Goal: Task Accomplishment & Management: Use online tool/utility

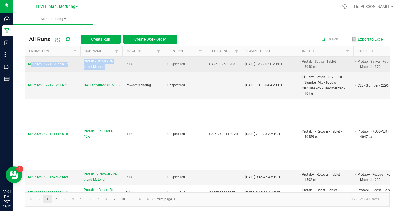
drag, startPoint x: 114, startPoint y: 67, endPoint x: 79, endPoint y: 60, distance: 35.5
click at [79, 60] on tr "MP-20250827192057-672 Protab - Sativa - Re-blend Material R-1K Unspecified CA25…" at bounding box center [262, 65] width 474 height 16
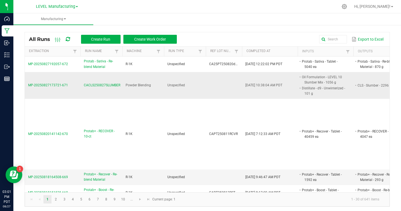
click at [128, 75] on td "Powder Blending" at bounding box center [143, 85] width 42 height 27
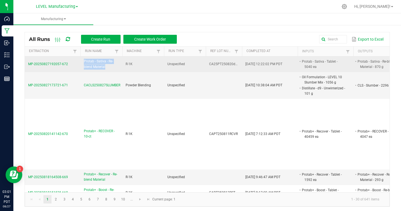
drag, startPoint x: 117, startPoint y: 70, endPoint x: 84, endPoint y: 60, distance: 33.9
click at [84, 60] on td "Protab - Sativa - Re-blend Material" at bounding box center [102, 65] width 42 height 16
copy span "Protab - Sativa - Re-blend Material"
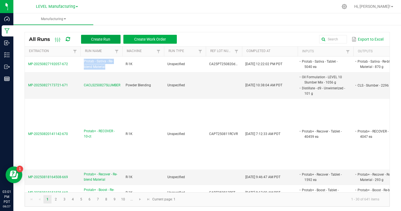
click at [100, 41] on span "Create Run" at bounding box center [100, 39] width 19 height 4
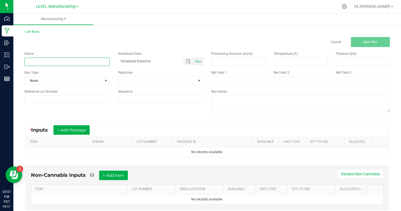
click at [65, 60] on input at bounding box center [67, 62] width 85 height 8
paste input "Protab - Sativa - Re-blend Material"
click at [45, 62] on input "Protab - Sativa - Re-blend Material" at bounding box center [67, 62] width 85 height 8
type input "Protab - Hybrid - Re-blend Material"
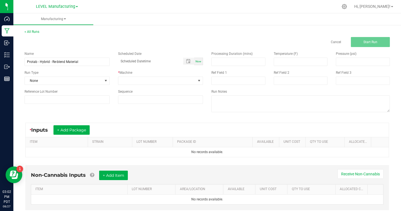
click at [112, 113] on div "Name Protab - Hybrid - Re-blend Material Scheduled Date Now Run Type None * Mac…" at bounding box center [207, 82] width 374 height 71
click at [83, 127] on button "+ Add Package" at bounding box center [71, 129] width 36 height 9
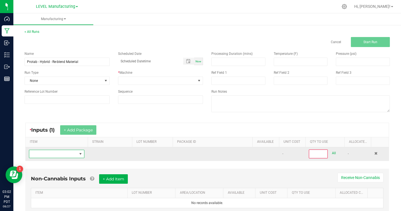
click at [75, 155] on span "NO DATA FOUND" at bounding box center [53, 154] width 48 height 8
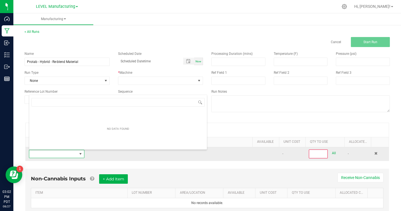
scroll to position [8, 55]
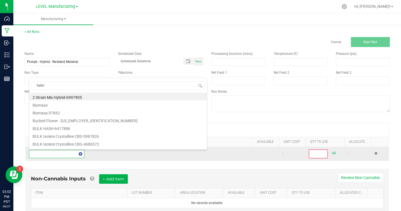
type input "hybrid"
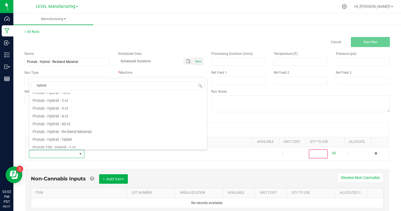
scroll to position [52, 0]
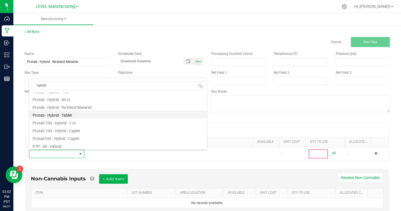
click at [83, 114] on li "Protab - Hybrid - Tablet" at bounding box center [118, 115] width 178 height 8
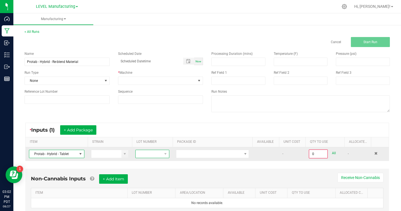
click at [144, 152] on span at bounding box center [149, 154] width 26 height 8
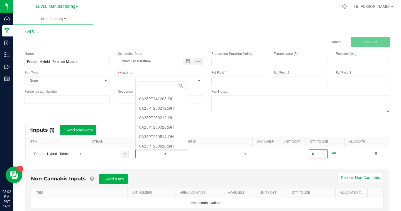
scroll to position [191, 0]
click at [168, 144] on li "CA25PT250820d9H" at bounding box center [162, 143] width 52 height 9
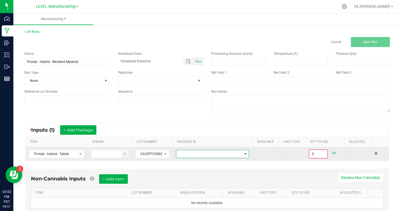
click at [199, 154] on span at bounding box center [208, 154] width 65 height 8
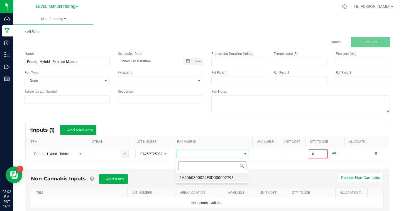
scroll to position [8, 73]
click at [216, 178] on li "1A4060300024E3D000002793" at bounding box center [212, 177] width 72 height 9
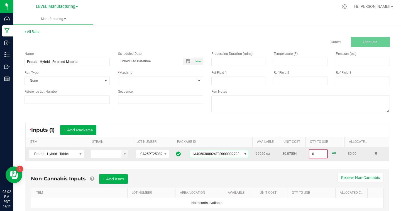
click at [319, 153] on input "0" at bounding box center [318, 154] width 18 height 8
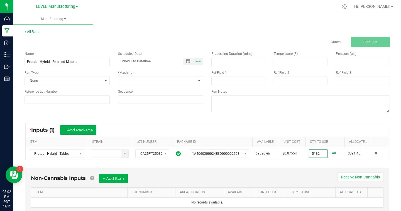
type input "5182 ea"
click at [319, 173] on div "Non-Cannabis Inputs + Add Item Receive Non-Cannabis ITEM LOT NUMBER AREA/LOCATI…" at bounding box center [207, 190] width 364 height 45
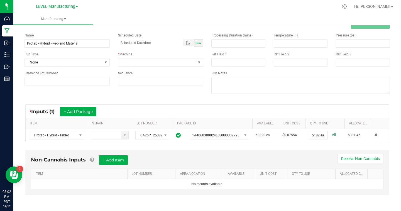
scroll to position [0, 0]
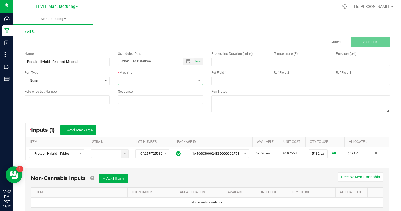
click at [191, 82] on span at bounding box center [157, 81] width 78 height 8
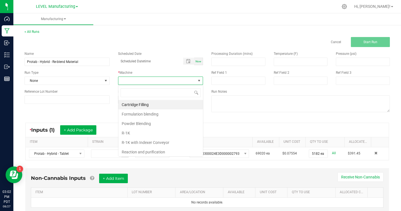
scroll to position [8, 85]
click at [149, 129] on li "R-1K" at bounding box center [160, 132] width 85 height 9
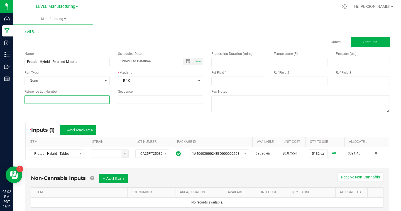
click at [75, 100] on input at bounding box center [67, 100] width 85 height 8
paste input "CA25PT250820d9H"
type input "CA25PT250820d9H"
click at [126, 117] on div "Name Protab - Hybrid - Re-blend Material Scheduled Date Now Run Type None * Mac…" at bounding box center [207, 82] width 374 height 71
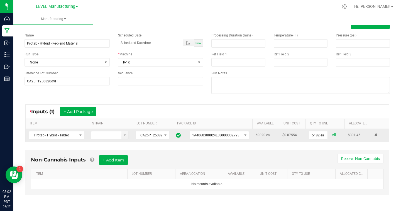
scroll to position [0, 0]
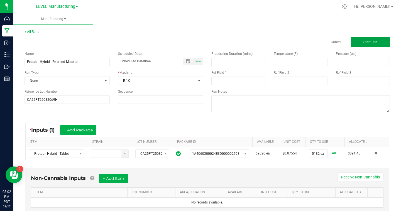
click at [375, 39] on button "Start Run" at bounding box center [370, 42] width 39 height 10
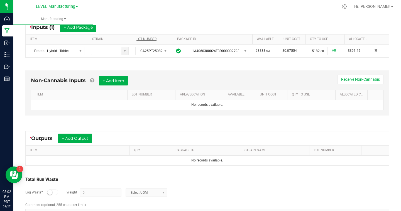
scroll to position [128, 0]
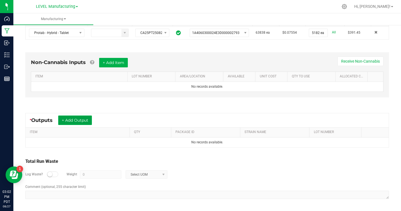
click at [90, 123] on button "+ Add Output" at bounding box center [75, 120] width 34 height 9
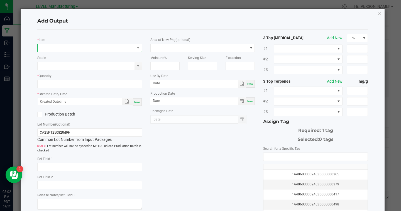
click at [96, 50] on span "NO DATA FOUND" at bounding box center [86, 48] width 97 height 8
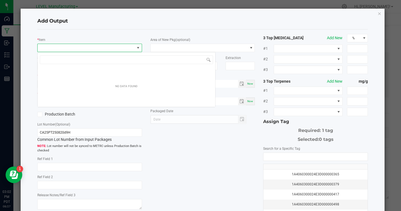
scroll to position [8, 104]
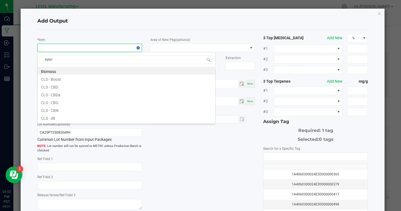
type input "hybrid"
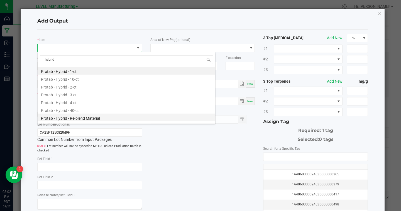
click at [85, 117] on li "Protab - Hybrid - Re-blend Material" at bounding box center [127, 118] width 178 height 8
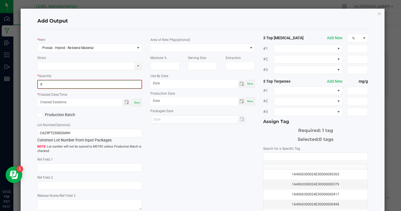
click at [81, 82] on input "0" at bounding box center [90, 85] width 104 height 8
type input "898.5000 g"
click at [138, 102] on span "Now" at bounding box center [137, 102] width 6 height 3
type input "[DATE] 3:02 PM"
type input "[DATE]"
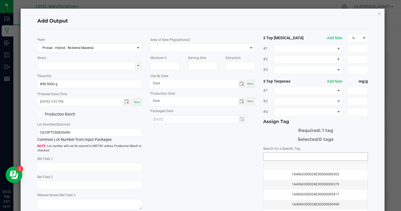
click at [292, 155] on input "NO DATA FOUND" at bounding box center [316, 157] width 104 height 8
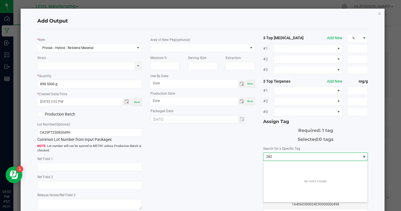
scroll to position [8, 104]
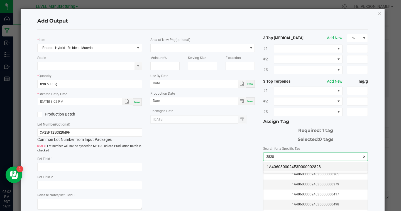
click at [307, 166] on li "1A4060300024E3D000002828" at bounding box center [316, 166] width 104 height 9
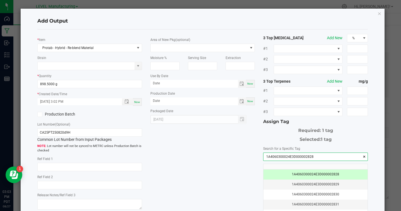
type input "1A4060300024E3D000002828"
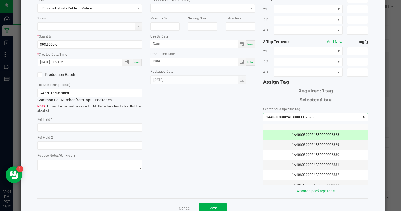
scroll to position [55, 0]
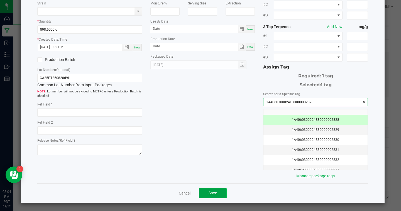
click at [224, 194] on button "Save" at bounding box center [213, 193] width 28 height 10
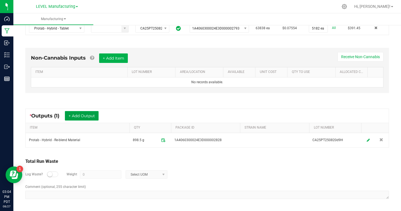
scroll to position [0, 0]
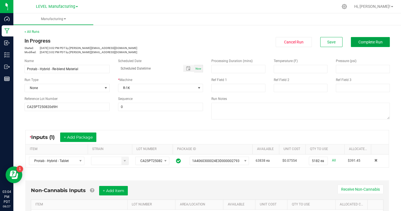
click at [373, 43] on span "Complete Run" at bounding box center [371, 42] width 24 height 4
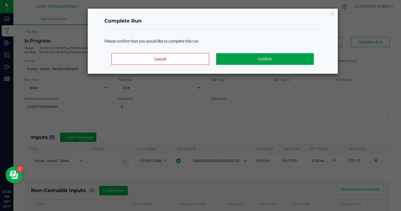
click at [283, 60] on button "Confirm" at bounding box center [264, 59] width 97 height 12
